Goal: Check status: Check status

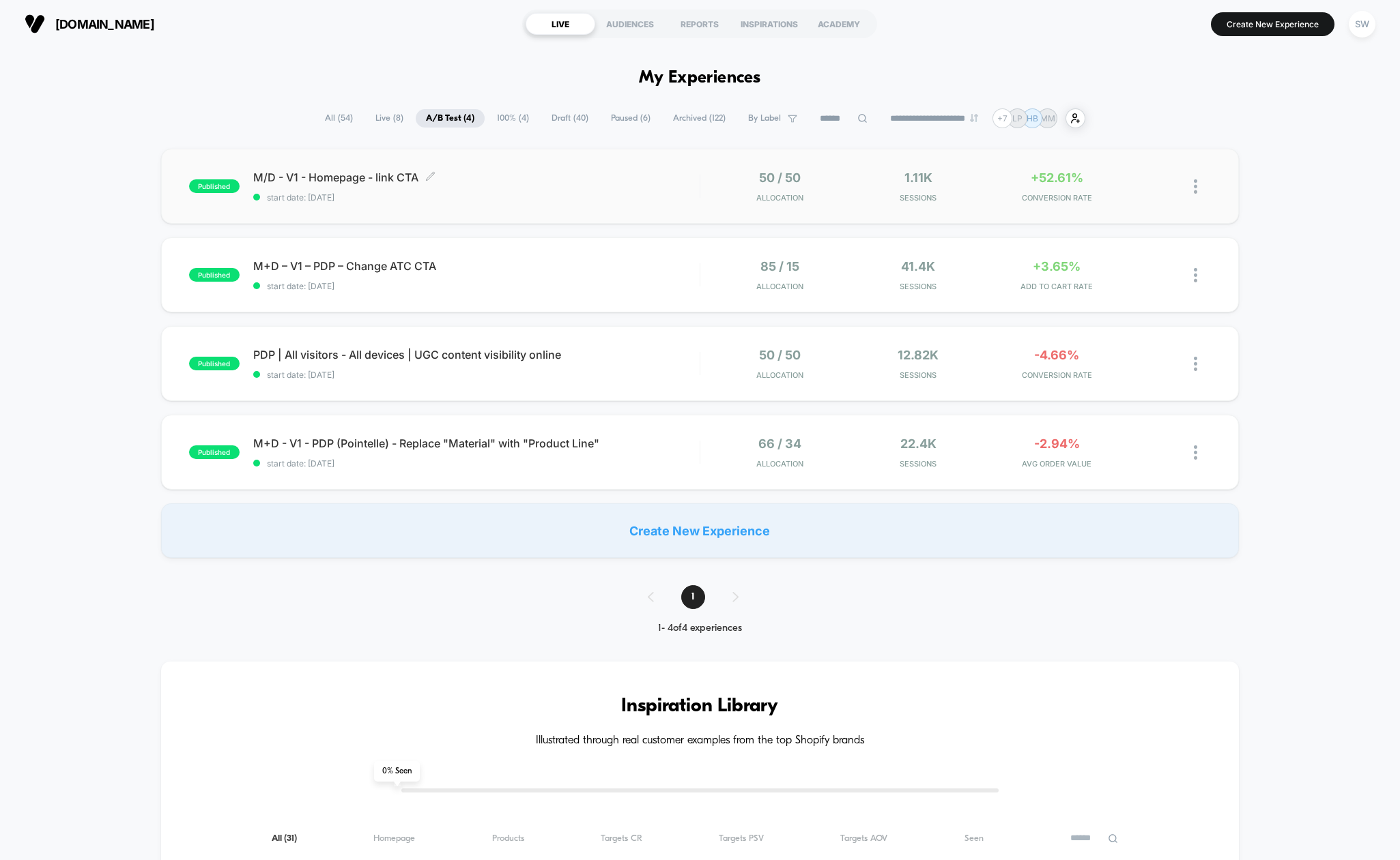
click at [628, 194] on span "start date: [DATE]" at bounding box center [476, 197] width 447 height 10
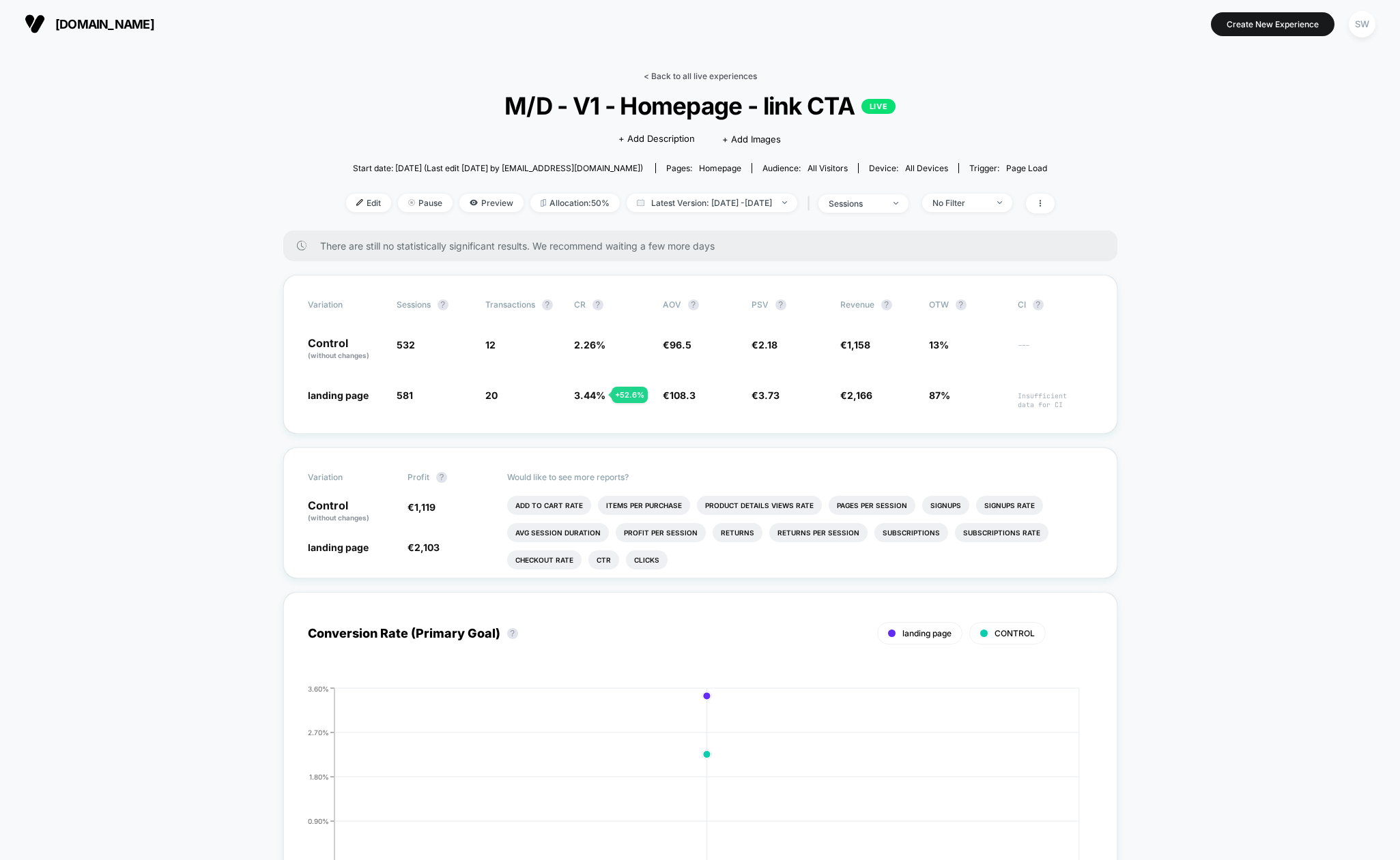
click at [679, 80] on link "< Back to all live experiences" at bounding box center [700, 76] width 114 height 10
